Goal: Transaction & Acquisition: Purchase product/service

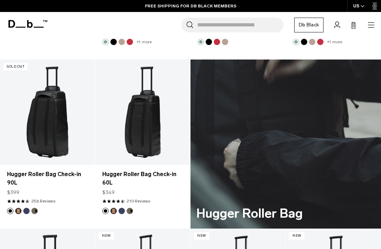
scroll to position [1270, 0]
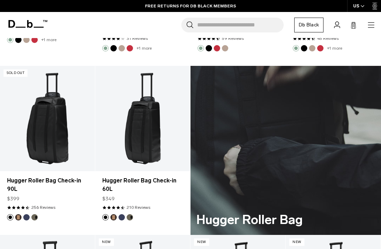
click at [133, 178] on link "Hugger Roller Bag Check-in 60L" at bounding box center [142, 185] width 81 height 17
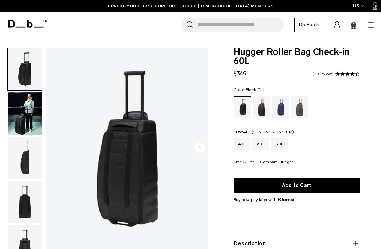
click at [243, 146] on div "40L" at bounding box center [241, 144] width 17 height 11
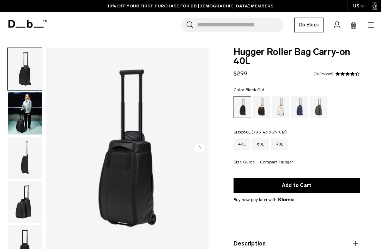
click at [269, 146] on div "60L" at bounding box center [260, 144] width 17 height 11
click at [254, 30] on input "Search for Bags, Luggage..." at bounding box center [240, 25] width 86 height 15
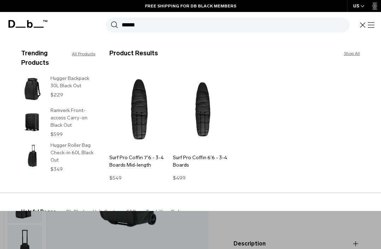
type input "******"
click at [144, 123] on img at bounding box center [139, 109] width 60 height 81
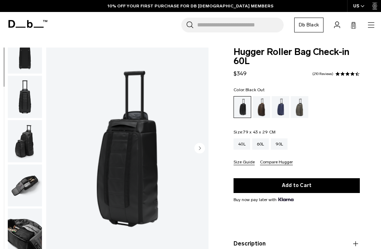
scroll to position [154, 0]
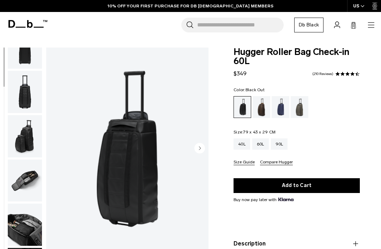
click at [23, 135] on img "button" at bounding box center [25, 136] width 34 height 42
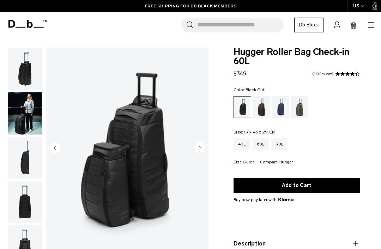
scroll to position [0, 0]
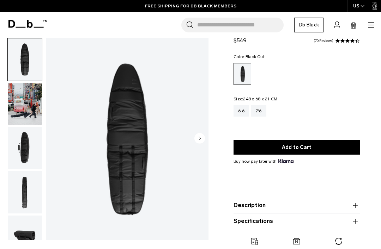
click at [16, 105] on img "button" at bounding box center [25, 104] width 34 height 42
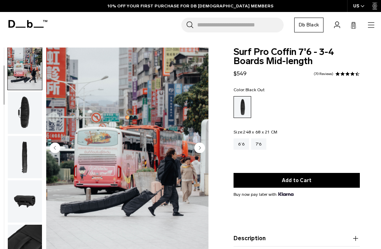
click at [372, 21] on icon "button" at bounding box center [371, 25] width 8 height 8
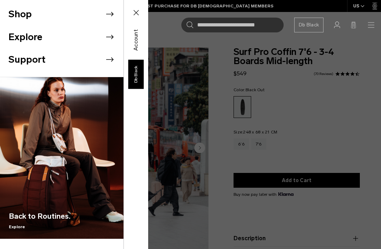
click at [78, 16] on li "Shop" at bounding box center [65, 14] width 115 height 23
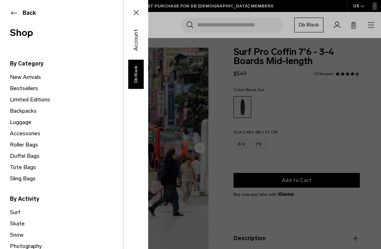
click at [28, 155] on link "Duffel Bags" at bounding box center [66, 156] width 113 height 11
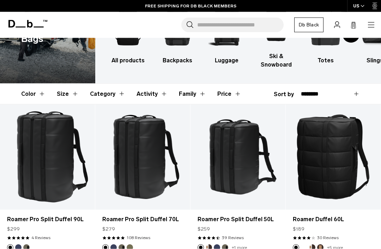
scroll to position [56, 0]
